Goal: Find specific page/section: Find specific page/section

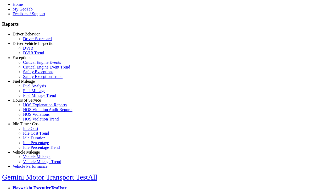
click at [30, 102] on link "Hours of Service" at bounding box center [27, 100] width 28 height 4
click at [34, 107] on link "HOS Explanation Reports" at bounding box center [45, 104] width 44 height 4
